Goal: Find specific page/section: Find specific page/section

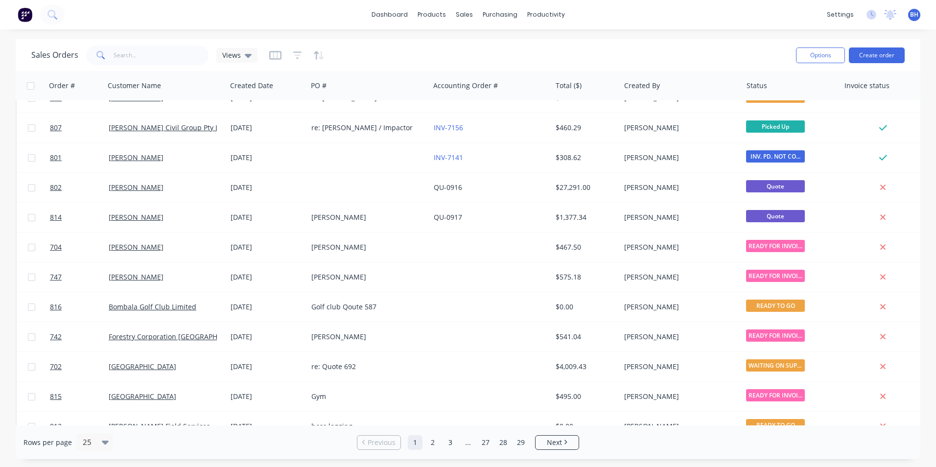
scroll to position [98, 0]
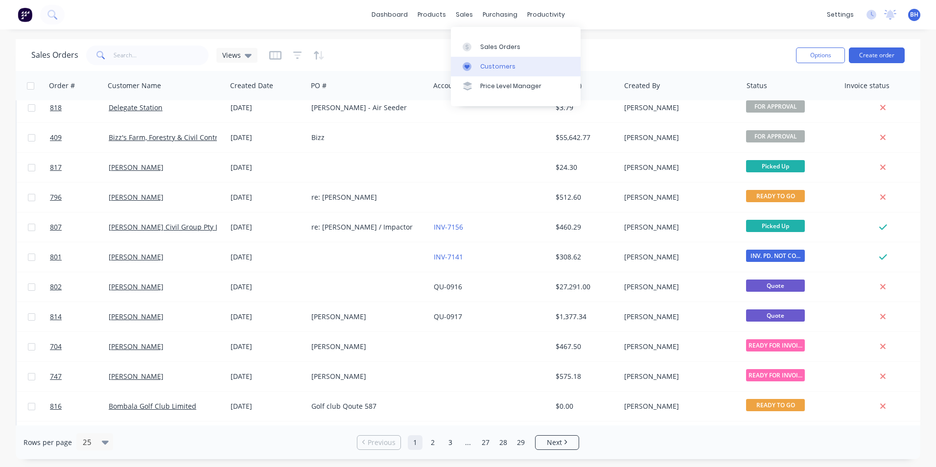
click at [499, 63] on div "Customers" at bounding box center [497, 66] width 35 height 9
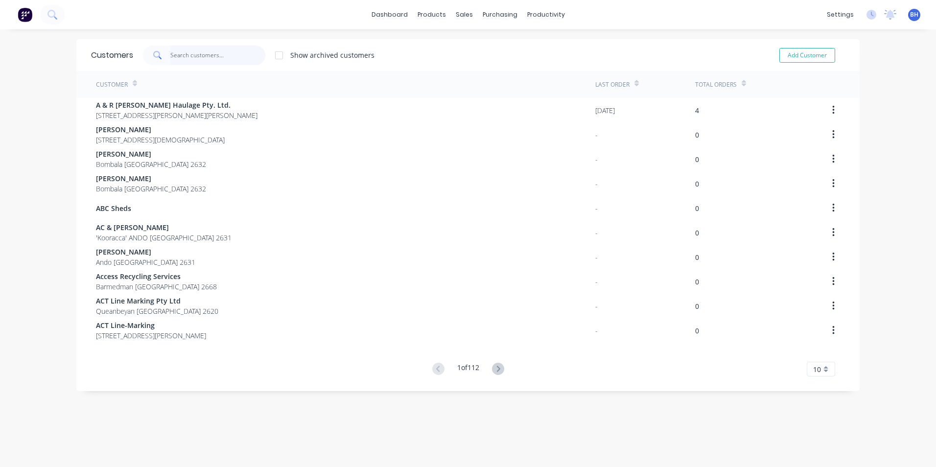
click at [208, 56] on input "text" at bounding box center [217, 56] width 95 height 20
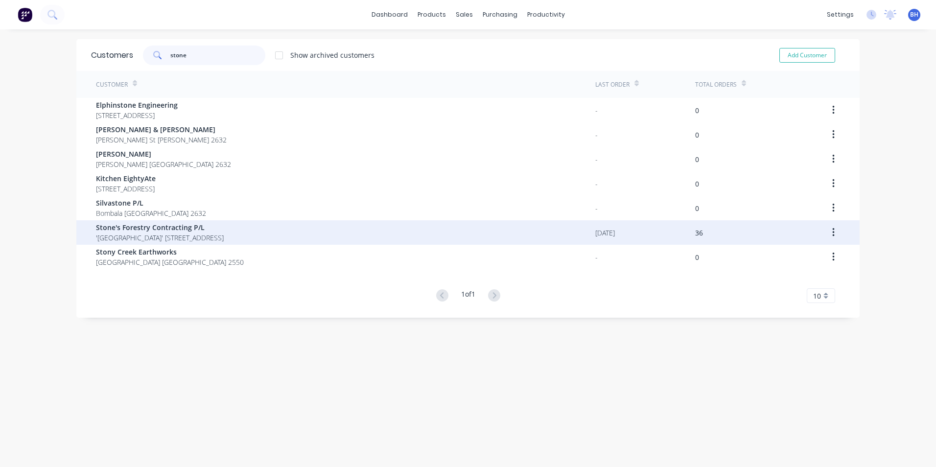
type input "stone"
click at [251, 230] on div "Stone's Forestry Contracting P/[GEOGRAPHIC_DATA]' [STREET_ADDRESS]" at bounding box center [345, 232] width 499 height 24
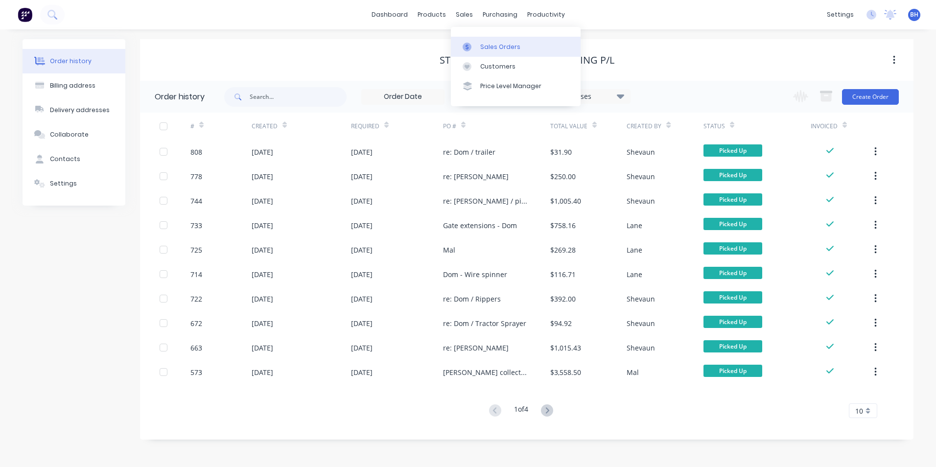
click at [502, 45] on div "Sales Orders" at bounding box center [500, 47] width 40 height 9
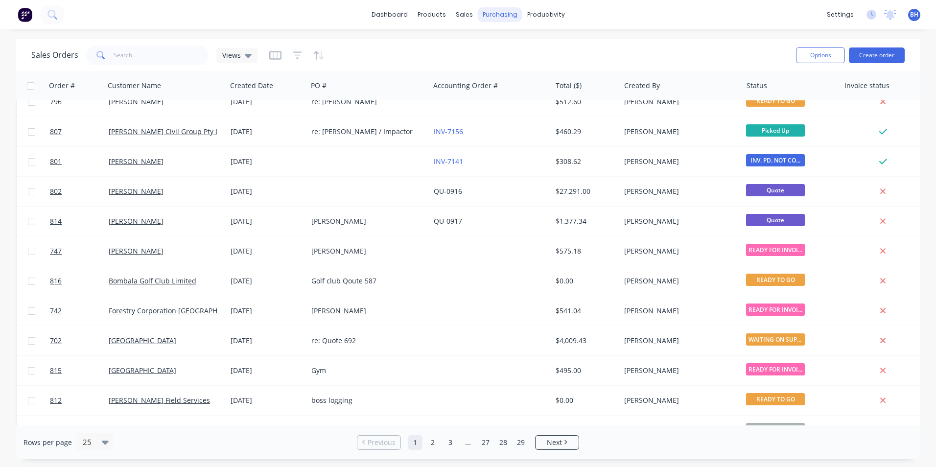
scroll to position [98, 0]
